Goal: Transaction & Acquisition: Subscribe to service/newsletter

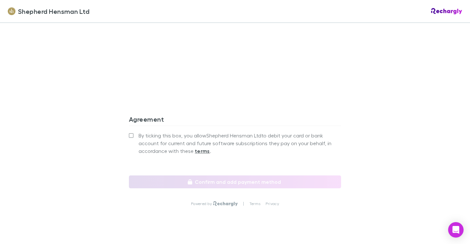
scroll to position [594, 0]
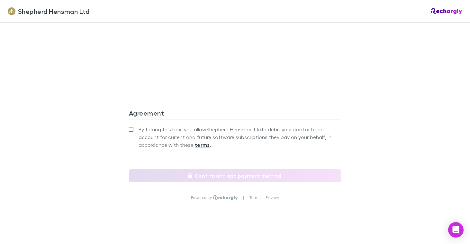
click at [133, 125] on label "By ticking this box, you allow Shepherd Hensman Ltd to debit your card or bank …" at bounding box center [235, 136] width 212 height 23
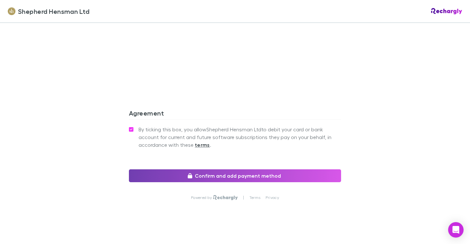
click at [178, 169] on button "Confirm and add payment method" at bounding box center [235, 175] width 212 height 13
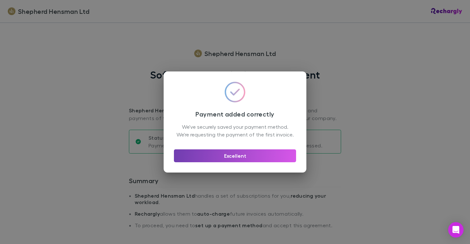
click at [252, 156] on button "Excellent" at bounding box center [235, 155] width 122 height 13
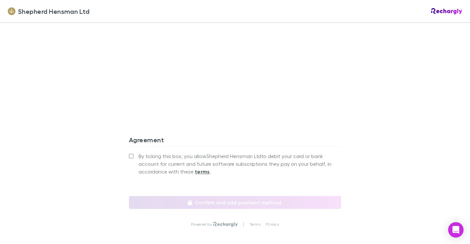
scroll to position [594, 0]
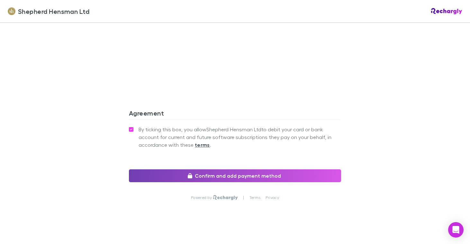
click at [204, 169] on button "Confirm and add payment method" at bounding box center [235, 175] width 212 height 13
